Goal: Participate in discussion: Engage in conversation with other users on a specific topic

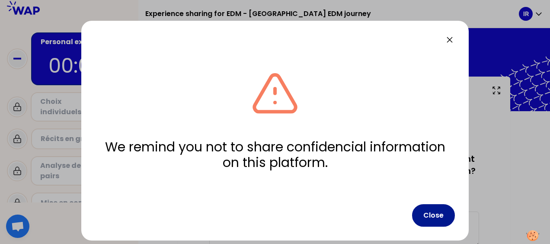
drag, startPoint x: 434, startPoint y: 217, endPoint x: 432, endPoint y: 206, distance: 11.4
click at [435, 217] on button "Close" at bounding box center [433, 215] width 43 height 22
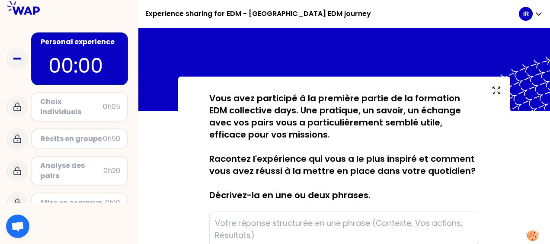
click at [19, 11] on icon at bounding box center [23, 8] width 33 height 14
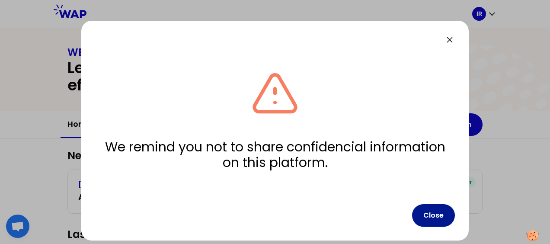
click at [440, 217] on button "Close" at bounding box center [433, 215] width 43 height 22
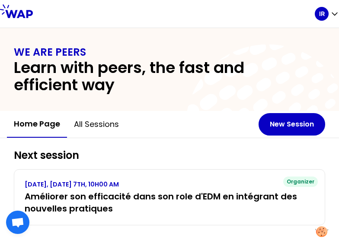
click at [137, 36] on div "WE ARE PEERS Learn with peers, the fast and efficient way" at bounding box center [169, 69] width 339 height 83
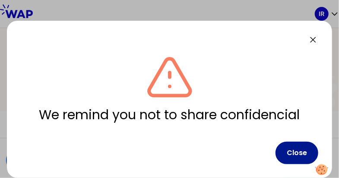
click at [294, 143] on button "Close" at bounding box center [297, 153] width 43 height 22
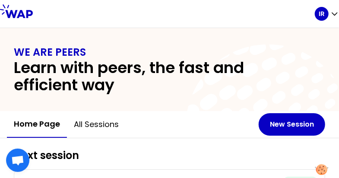
click at [212, 115] on div "Home page All sessions" at bounding box center [133, 124] width 252 height 27
drag, startPoint x: 145, startPoint y: 35, endPoint x: 144, endPoint y: 29, distance: 5.9
click at [145, 35] on div "WE ARE PEERS Learn with peers, the fast and efficient way" at bounding box center [169, 69] width 339 height 83
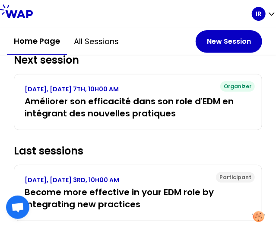
scroll to position [43, 0]
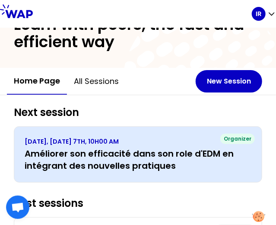
click at [80, 156] on h3 "Améliorer son efficacité dans son role d'EDM en intégrant des nouvelles pratiqu…" at bounding box center [138, 159] width 227 height 24
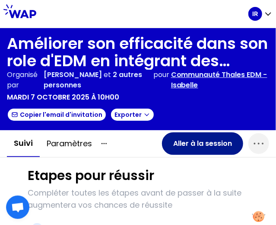
click at [180, 143] on button "Aller à la session" at bounding box center [202, 143] width 81 height 22
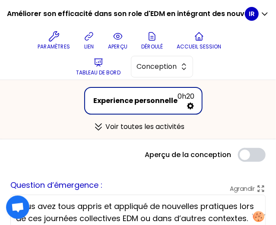
click at [276, 72] on html "Améliorer son efficacité dans son role d'EDM en intégrant des nouvelles pratiqu…" at bounding box center [138, 112] width 276 height 225
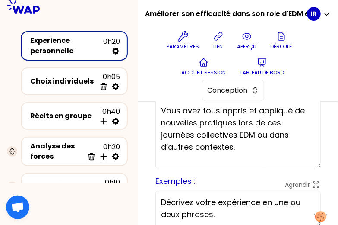
scroll to position [86, 0]
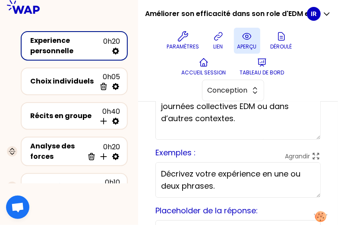
click at [256, 41] on button "aperçu" at bounding box center [247, 41] width 26 height 26
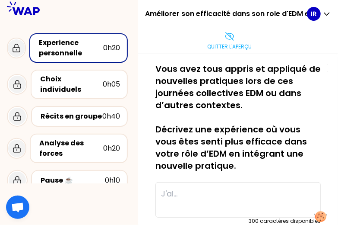
scroll to position [0, 0]
click at [85, 82] on div "Choix individuels" at bounding box center [71, 84] width 63 height 21
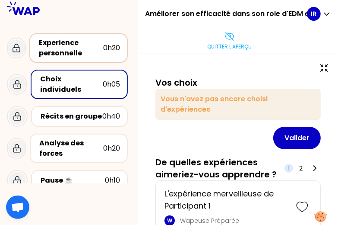
click at [79, 46] on div "Experience personnelle" at bounding box center [71, 48] width 64 height 21
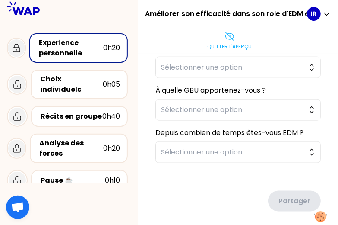
scroll to position [346, 0]
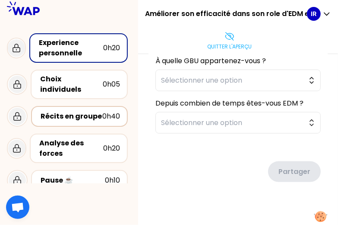
click at [86, 111] on div "Récits en groupe" at bounding box center [72, 116] width 62 height 10
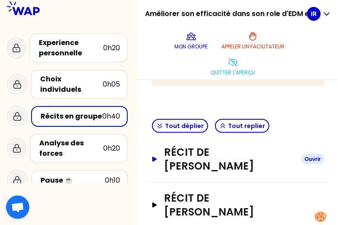
scroll to position [212, 0]
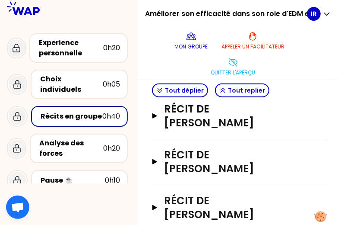
click at [104, 178] on div at bounding box center [69, 203] width 138 height 41
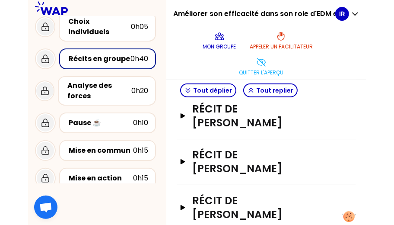
scroll to position [113, 0]
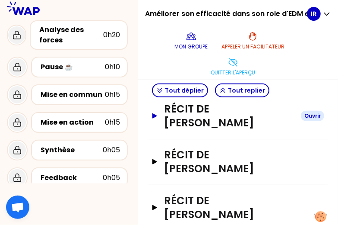
drag, startPoint x: 289, startPoint y: 125, endPoint x: 286, endPoint y: 120, distance: 6.0
click at [289, 125] on button "Récit de Isabelle ROUSSEAU Ouvrir" at bounding box center [238, 116] width 172 height 28
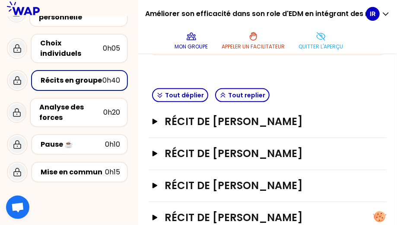
scroll to position [173, 0]
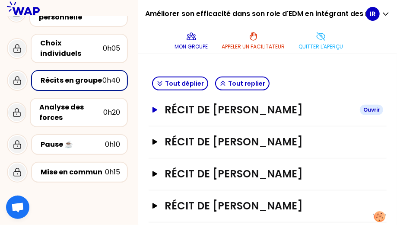
click at [157, 109] on icon "button" at bounding box center [155, 110] width 5 height 6
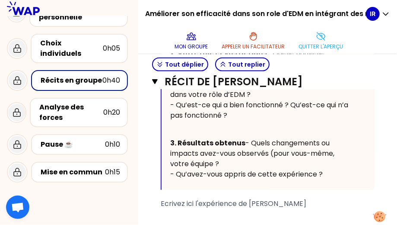
scroll to position [475, 0]
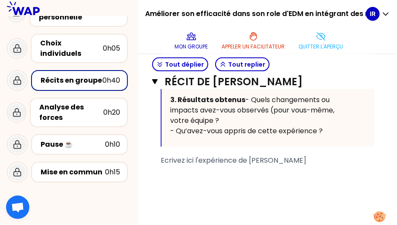
click at [209, 165] on span "Ecrivez ici l'expérience de Isabelle ROUSSEAU" at bounding box center [234, 160] width 146 height 10
click at [207, 165] on span "Ecrivez ici l'expérience de Isabelle ROUSSEAU" at bounding box center [234, 160] width 146 height 10
click at [213, 178] on div "﻿" at bounding box center [268, 181] width 214 height 10
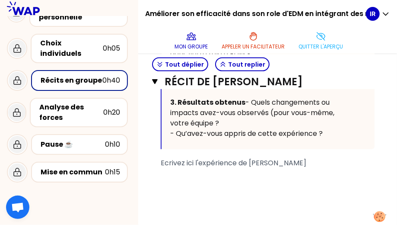
scroll to position [519, 0]
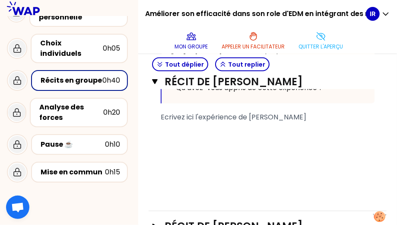
click at [201, 153] on div "﻿" at bounding box center [268, 148] width 214 height 10
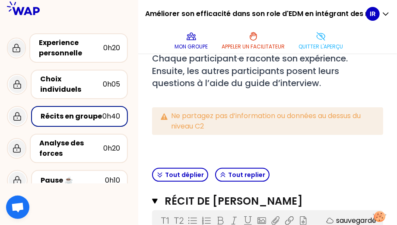
scroll to position [43, 0]
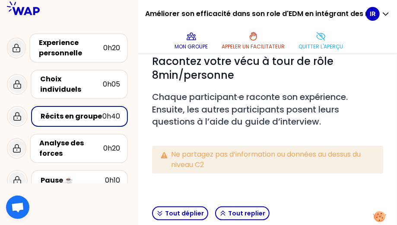
click at [271, 177] on p at bounding box center [267, 182] width 231 height 10
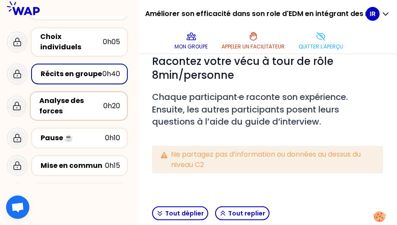
scroll to position [47, 0]
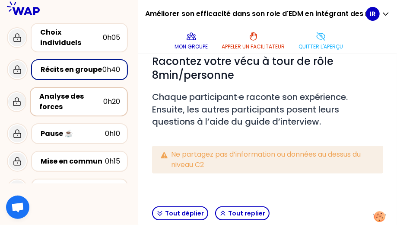
click at [68, 91] on div "Analyse des forces" at bounding box center [71, 101] width 64 height 21
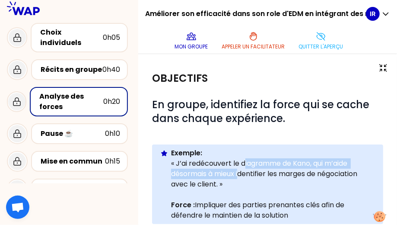
click at [252, 168] on p "« J’ai redécouvert le diagramme de Kano, qui m’aide désormais à mieux identifie…" at bounding box center [273, 173] width 205 height 31
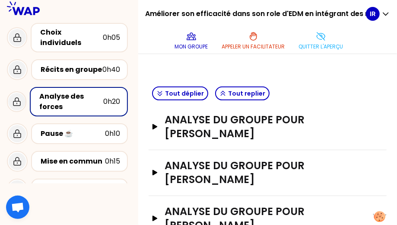
scroll to position [176, 0]
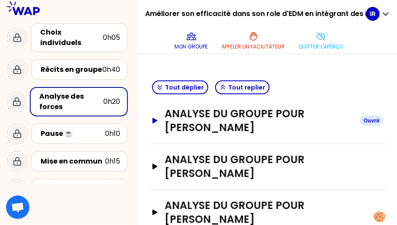
click at [157, 118] on icon "button" at bounding box center [155, 121] width 5 height 6
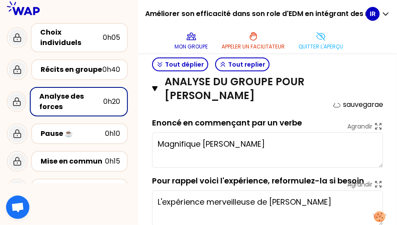
scroll to position [220, 0]
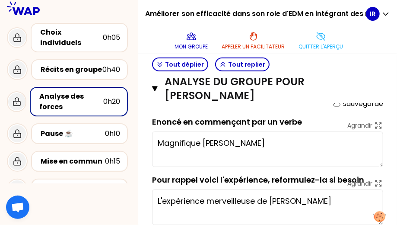
click at [213, 147] on textarea "Magnifique Isabelle ROUSSEAU" at bounding box center [267, 148] width 231 height 35
drag, startPoint x: 289, startPoint y: 140, endPoint x: 166, endPoint y: 144, distance: 122.8
click at [156, 142] on div "Analyse du groupe pour Isabelle ROUSSEAU Fermer sauvegardé Enoncé en commençant…" at bounding box center [268, 148] width 238 height 186
drag, startPoint x: 214, startPoint y: 153, endPoint x: 222, endPoint y: 153, distance: 7.8
click at [215, 153] on textarea "Magnifique Isabelle ROUSSEAU" at bounding box center [267, 148] width 231 height 35
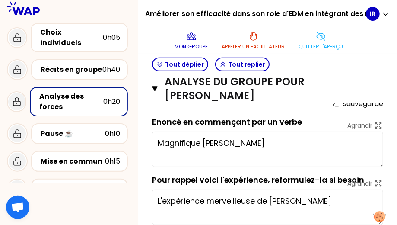
click at [313, 150] on textarea "Magnifique Isabelle ROUSSEAU" at bounding box center [267, 148] width 231 height 35
click at [147, 178] on div "Objectifs # En groupe, identifiez la force qui se cache dans chaque expérience.…" at bounding box center [267, 134] width 259 height 600
drag, startPoint x: 78, startPoint y: 153, endPoint x: 73, endPoint y: 151, distance: 5.5
click at [78, 156] on div "Mise en commun" at bounding box center [73, 161] width 64 height 10
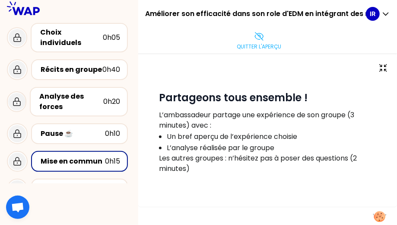
click at [223, 178] on div "# Partageons tous ensemble ! L’ambassadeur partage une expérience de son groupe…" at bounding box center [267, 130] width 259 height 153
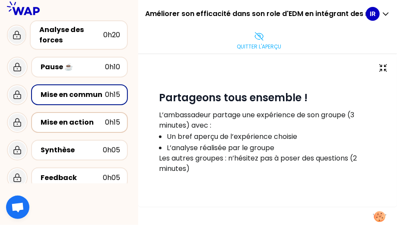
click at [78, 117] on div "Mise en action" at bounding box center [73, 122] width 64 height 10
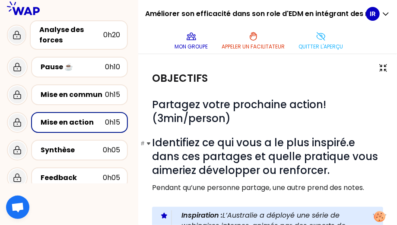
click at [165, 136] on span "Identifiez ce qui vous a le plus inspiré.e dans ces partages et quelle pratique…" at bounding box center [266, 156] width 229 height 42
click at [67, 117] on div "Mise en action" at bounding box center [73, 122] width 64 height 10
click at [257, 142] on span "Identifiez ce qui vous a le plus inspiré.e dans ces partages et quelle pratique…" at bounding box center [266, 156] width 229 height 42
click at [185, 163] on span "Identifiez ce qui vous a le plus inspiré.e dans ces partages et quelle pratique…" at bounding box center [266, 156] width 229 height 42
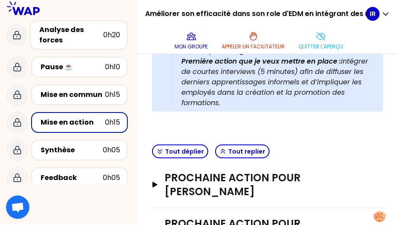
scroll to position [259, 0]
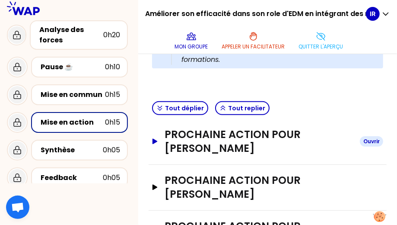
click at [159, 144] on icon "button" at bounding box center [155, 141] width 7 height 6
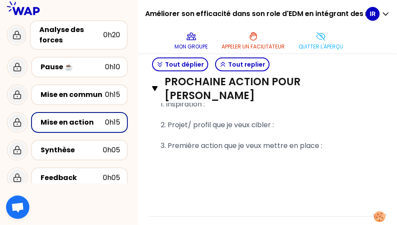
scroll to position [432, 0]
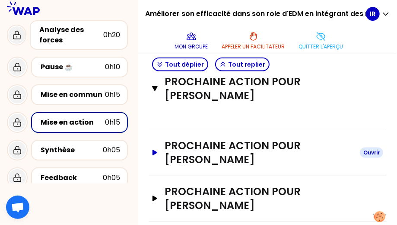
click at [157, 156] on icon "button" at bounding box center [155, 153] width 5 height 6
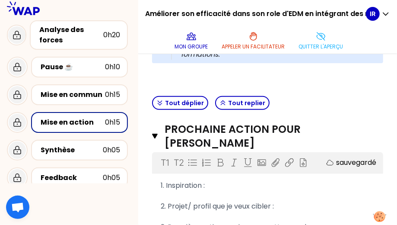
scroll to position [259, 0]
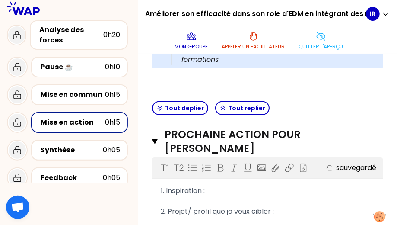
click at [156, 154] on div "Prochaine action pour Isabelle ROUSSEAU Fermer T1 T2 Exporter sauvegardé 1. Ins…" at bounding box center [268, 211] width 238 height 184
click at [158, 144] on icon "button" at bounding box center [155, 141] width 6 height 5
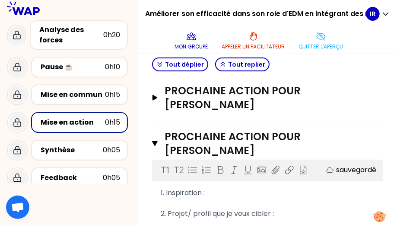
scroll to position [346, 0]
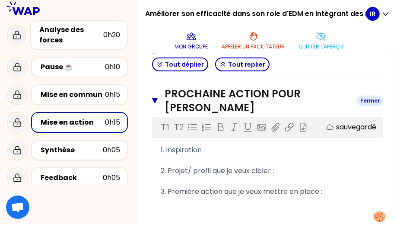
click at [158, 103] on icon "button" at bounding box center [155, 100] width 6 height 5
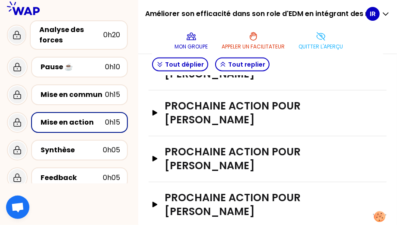
scroll to position [387, 0]
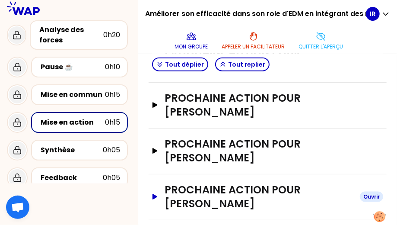
click at [240, 178] on h3 "Prochaine action pour Mathilde" at bounding box center [259, 197] width 188 height 28
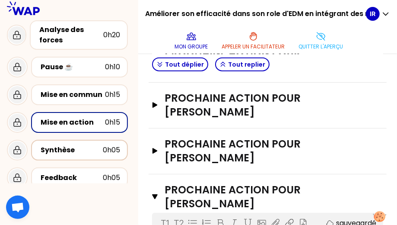
click at [69, 145] on div "Synthèse" at bounding box center [72, 150] width 62 height 10
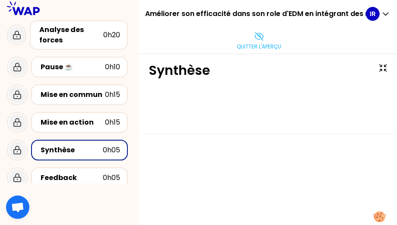
click at [200, 152] on div "Synthèse" at bounding box center [267, 139] width 259 height 171
click at [72, 172] on div "Feedback" at bounding box center [72, 177] width 62 height 10
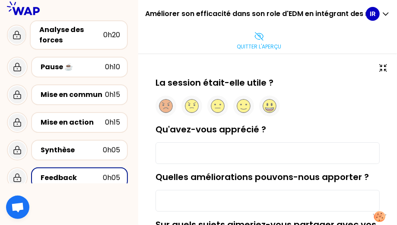
click at [198, 34] on div "Quitter l'aperçu" at bounding box center [259, 41] width 214 height 26
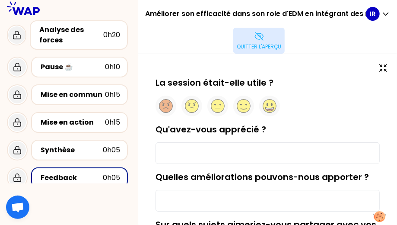
click at [261, 40] on icon at bounding box center [259, 36] width 10 height 10
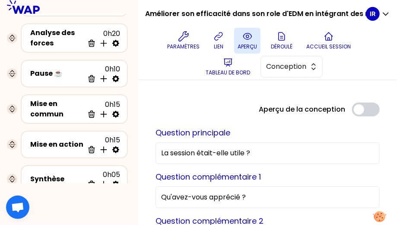
scroll to position [127, 0]
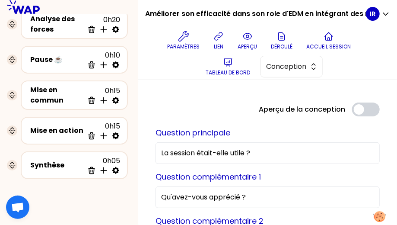
drag, startPoint x: 174, startPoint y: 63, endPoint x: 170, endPoint y: 59, distance: 4.9
click at [174, 63] on div "Paramètres lien aperçu Déroulé Accueil session Tableau de bord Conception" at bounding box center [259, 54] width 214 height 52
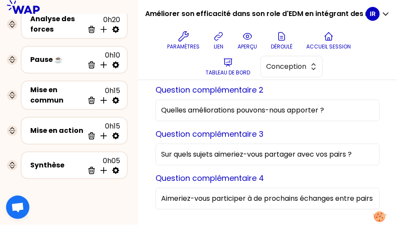
scroll to position [0, 0]
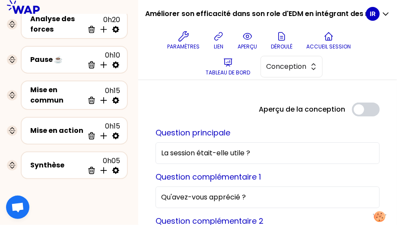
click at [24, 8] on icon at bounding box center [23, 7] width 33 height 14
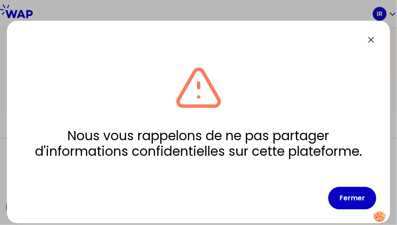
drag, startPoint x: 398, startPoint y: 83, endPoint x: 386, endPoint y: 53, distance: 31.5
click at [394, 119] on div at bounding box center [198, 112] width 397 height 225
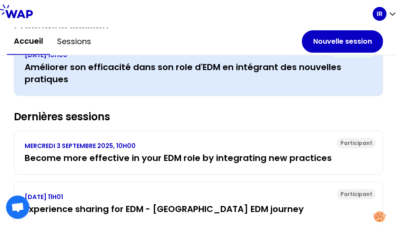
scroll to position [86, 0]
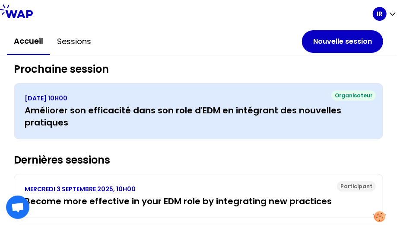
click at [94, 107] on h3 "Améliorer son efficacité dans son role d'EDM en intégrant des nouvelles pratiqu…" at bounding box center [199, 116] width 348 height 24
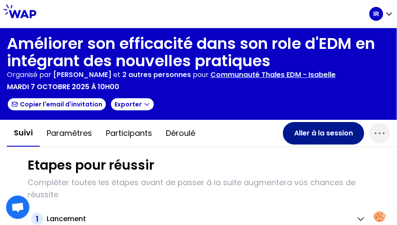
click at [289, 135] on button "Aller à la session" at bounding box center [323, 133] width 81 height 22
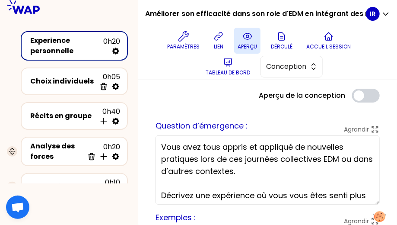
click at [251, 41] on icon at bounding box center [247, 36] width 10 height 10
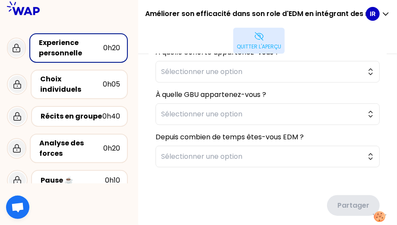
scroll to position [305, 0]
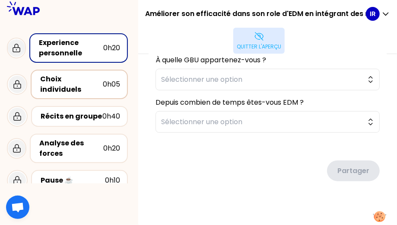
click at [78, 80] on div "Choix individuels" at bounding box center [71, 84] width 63 height 21
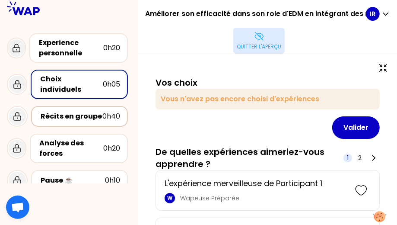
click at [77, 111] on div "Récits en groupe" at bounding box center [72, 116] width 62 height 10
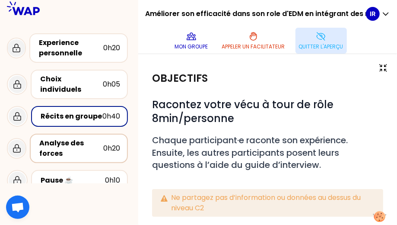
click at [79, 144] on div "Analyse des forces" at bounding box center [71, 148] width 64 height 21
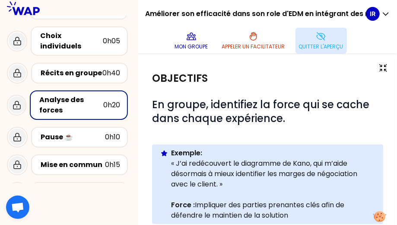
scroll to position [113, 0]
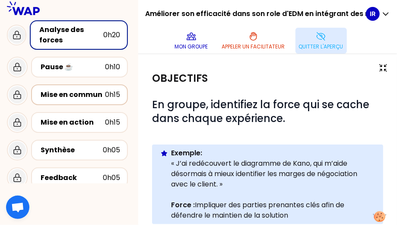
click at [75, 89] on div "Mise en commun" at bounding box center [73, 94] width 64 height 10
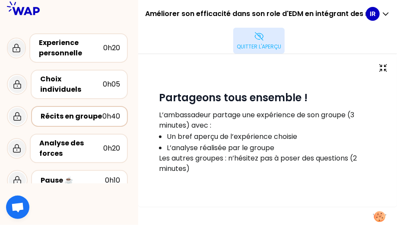
click at [73, 111] on div "Récits en groupe" at bounding box center [72, 116] width 62 height 10
